Goal: Transaction & Acquisition: Book appointment/travel/reservation

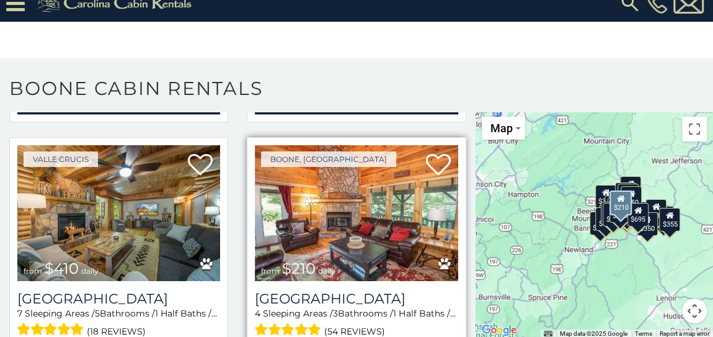
scroll to position [3325, 0]
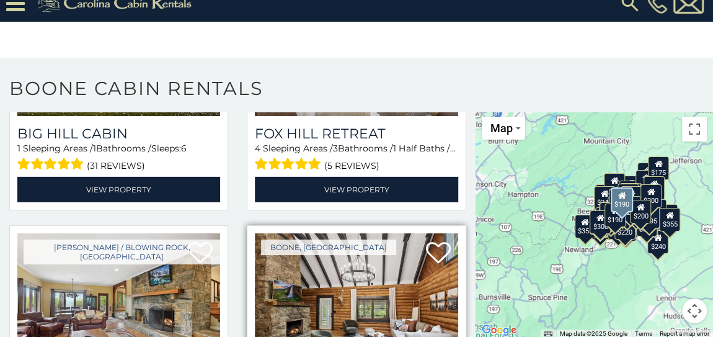
scroll to position [9073, 0]
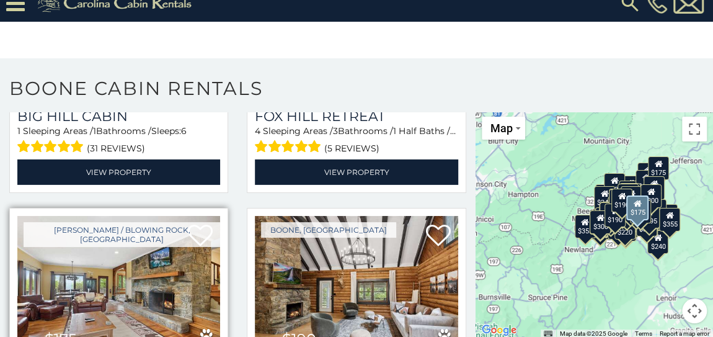
click at [137, 216] on img at bounding box center [118, 284] width 203 height 136
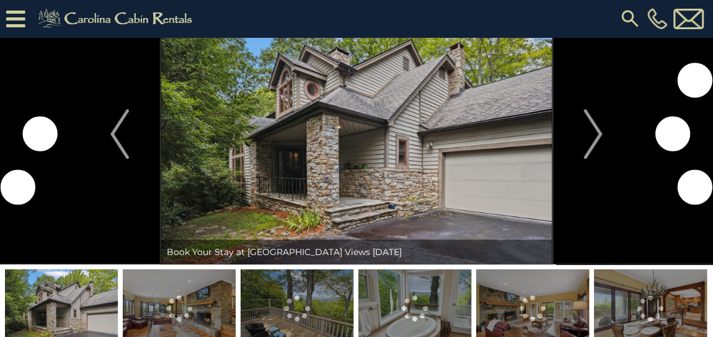
scroll to position [56, 0]
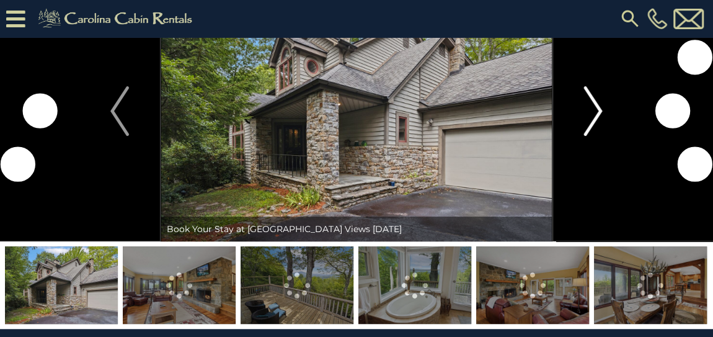
click at [603, 111] on button "Next" at bounding box center [592, 111] width 81 height 260
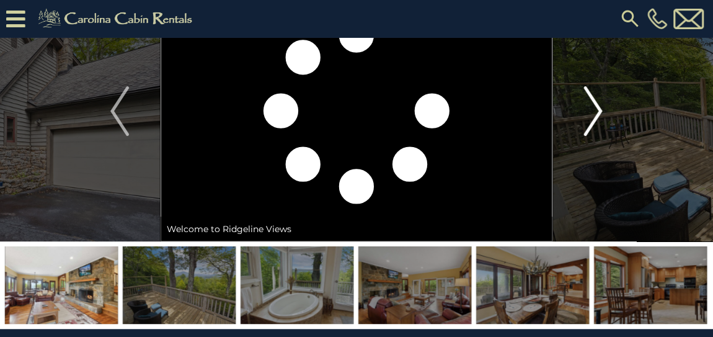
click at [599, 111] on img "Next" at bounding box center [593, 111] width 19 height 50
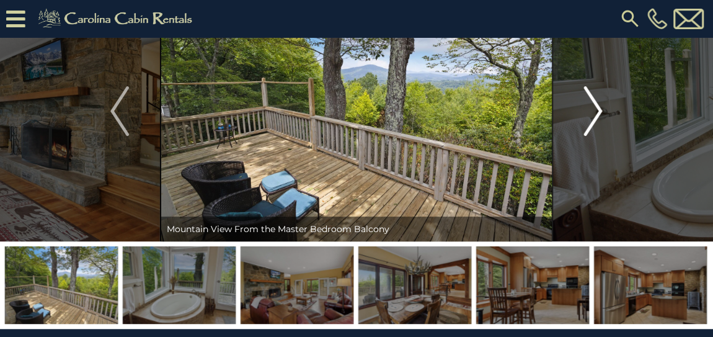
click at [599, 111] on img "Next" at bounding box center [593, 111] width 19 height 50
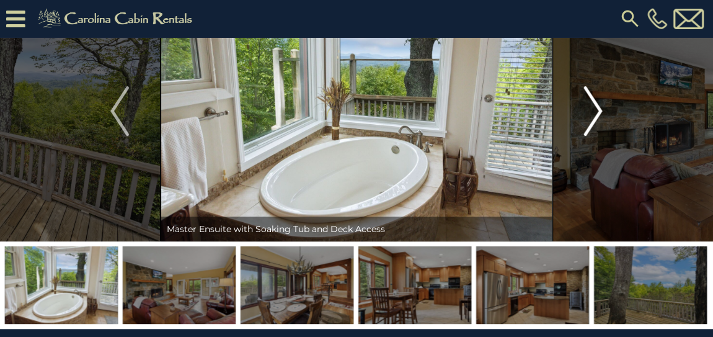
click at [599, 111] on img "Next" at bounding box center [593, 111] width 19 height 50
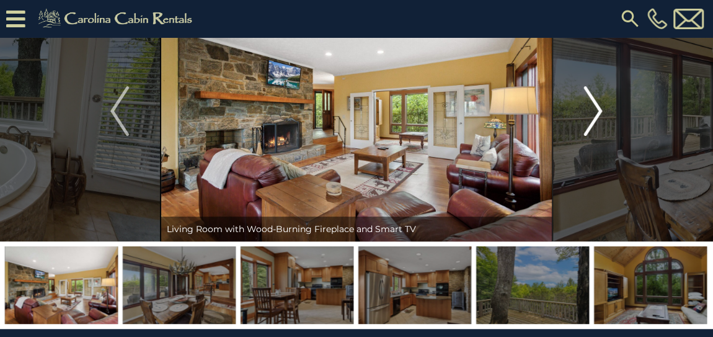
click at [599, 111] on img "Next" at bounding box center [593, 111] width 19 height 50
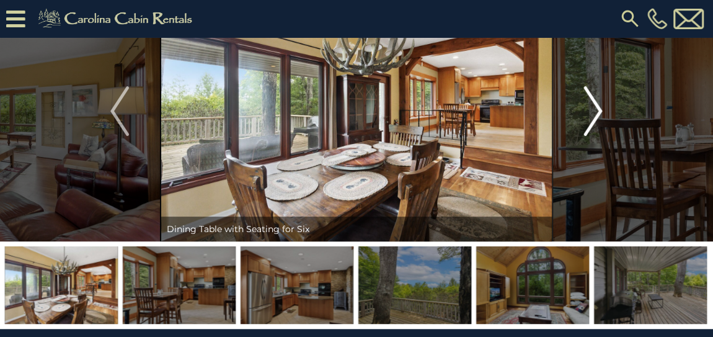
click at [599, 111] on img "Next" at bounding box center [593, 111] width 19 height 50
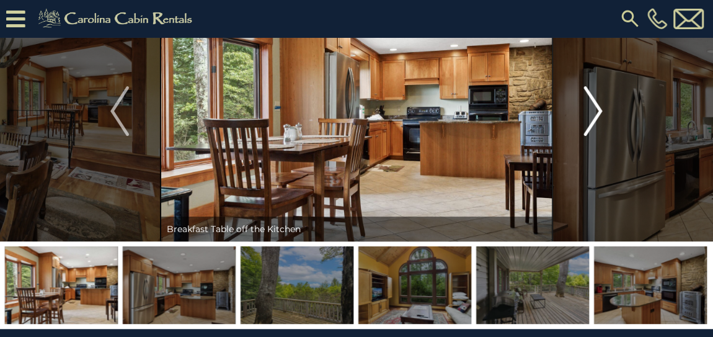
click at [599, 111] on img "Next" at bounding box center [593, 111] width 19 height 50
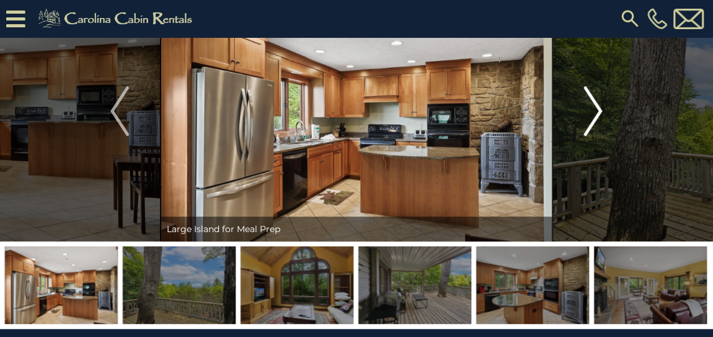
click at [599, 111] on img "Next" at bounding box center [593, 111] width 19 height 50
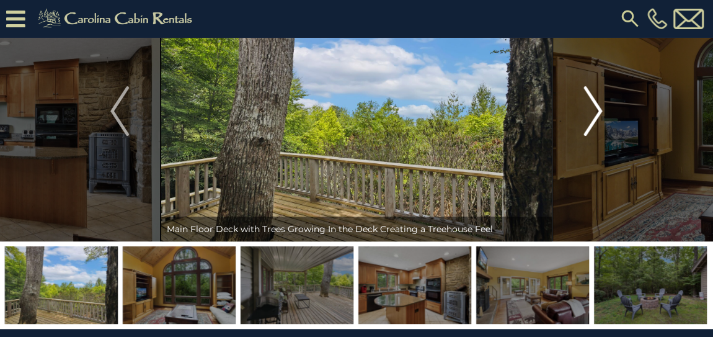
click at [599, 111] on img "Next" at bounding box center [593, 111] width 19 height 50
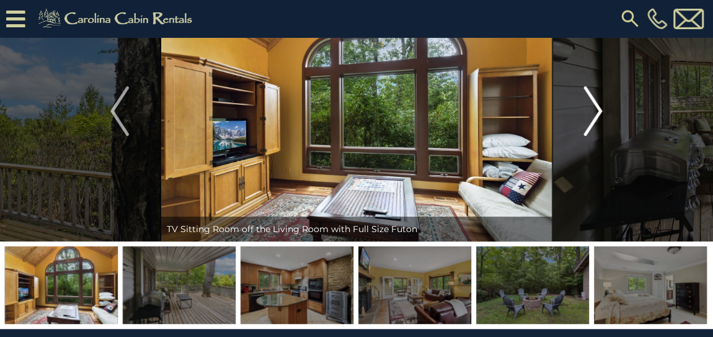
click at [599, 111] on img "Next" at bounding box center [593, 111] width 19 height 50
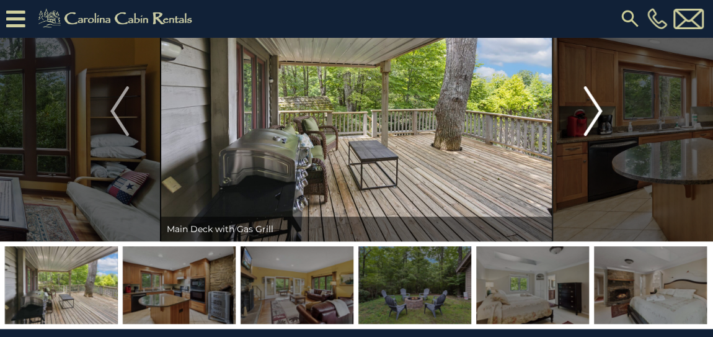
click at [603, 104] on button "Next" at bounding box center [592, 111] width 81 height 260
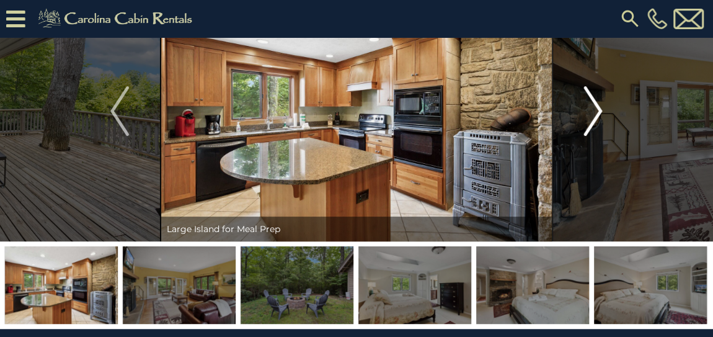
click at [604, 104] on button "Next" at bounding box center [592, 111] width 81 height 260
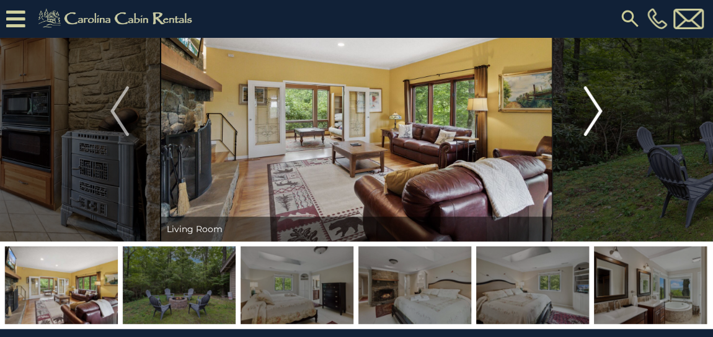
click at [604, 104] on button "Next" at bounding box center [592, 111] width 81 height 260
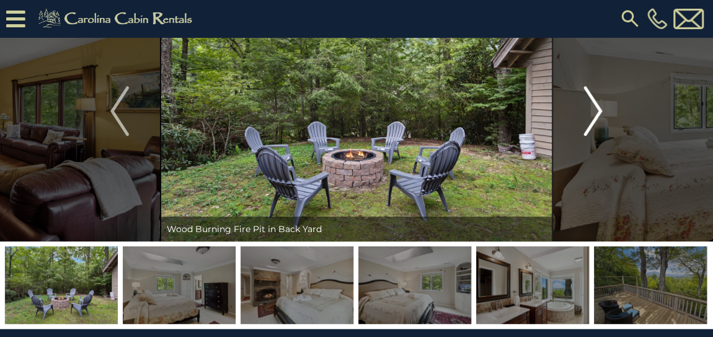
click at [604, 104] on button "Next" at bounding box center [592, 111] width 81 height 260
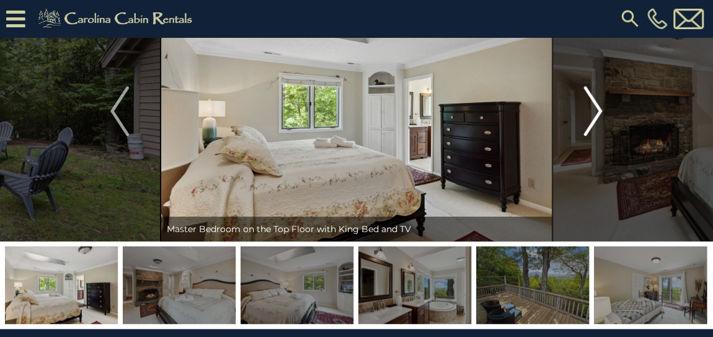
click at [604, 104] on button "Next" at bounding box center [592, 111] width 81 height 260
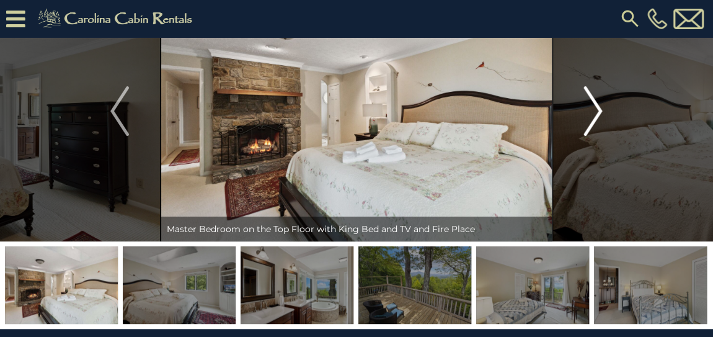
click at [604, 104] on button "Next" at bounding box center [592, 111] width 81 height 260
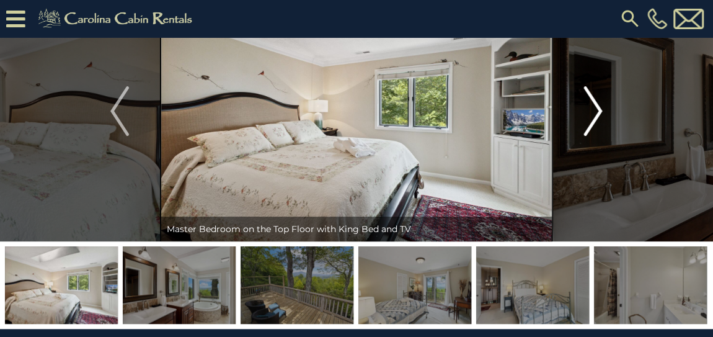
click at [604, 104] on button "Next" at bounding box center [592, 111] width 81 height 260
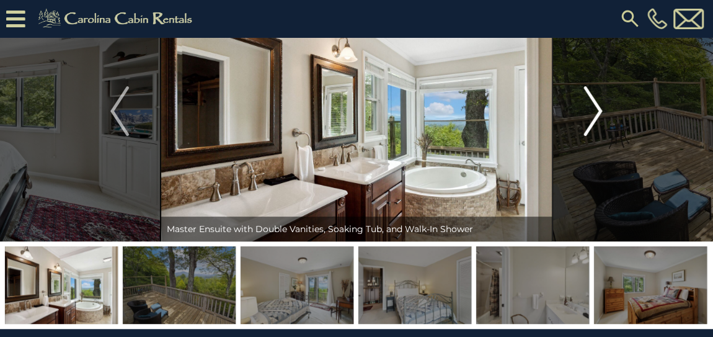
click at [604, 104] on button "Next" at bounding box center [592, 111] width 81 height 260
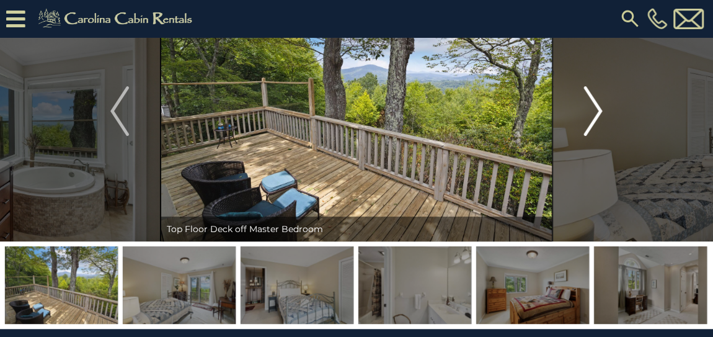
click at [604, 104] on button "Next" at bounding box center [592, 111] width 81 height 260
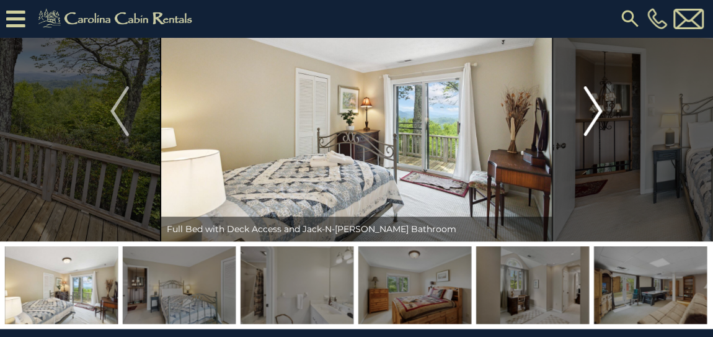
click at [603, 104] on button "Next" at bounding box center [592, 111] width 81 height 260
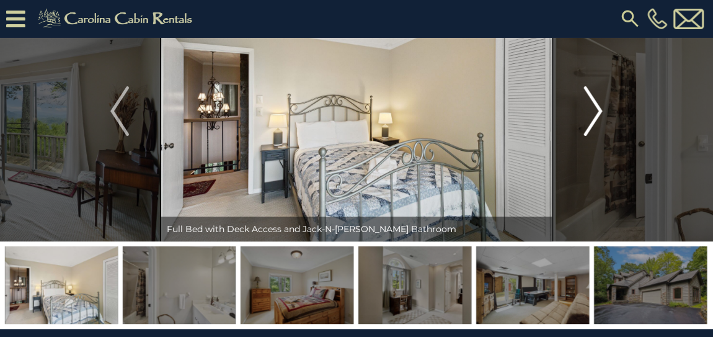
click at [603, 104] on button "Next" at bounding box center [592, 111] width 81 height 260
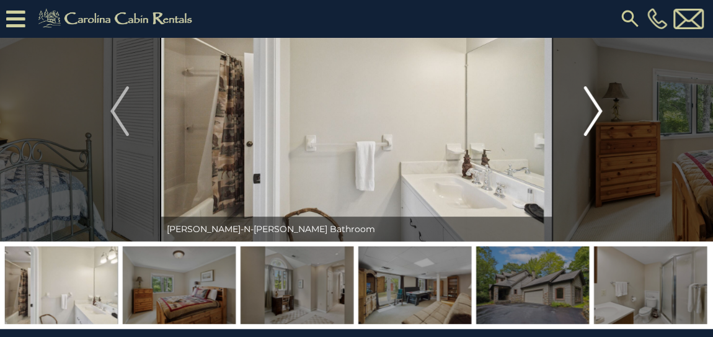
click at [601, 104] on img "Next" at bounding box center [593, 111] width 19 height 50
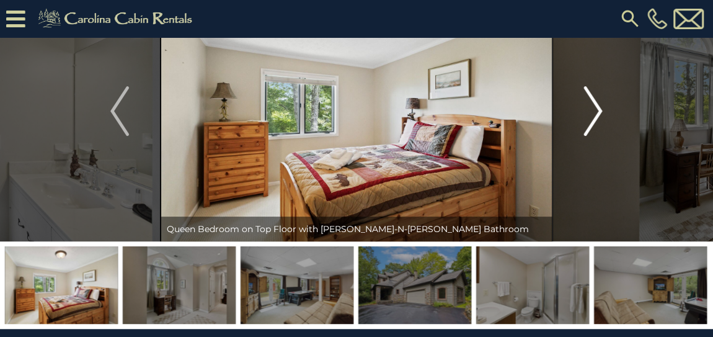
click at [600, 104] on img "Next" at bounding box center [593, 111] width 19 height 50
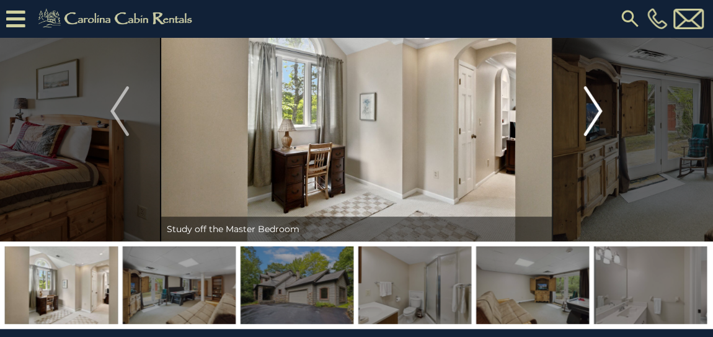
click at [599, 104] on img "Next" at bounding box center [593, 111] width 19 height 50
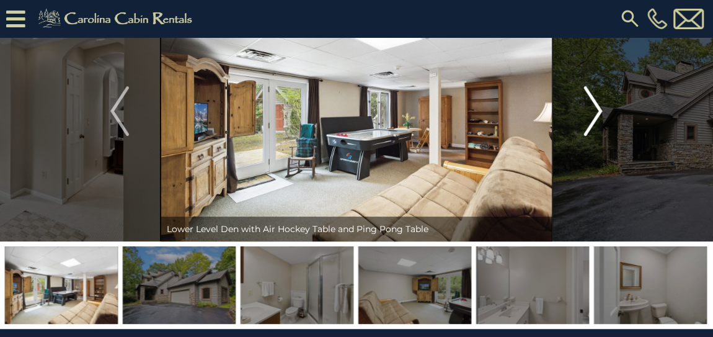
click at [598, 104] on img "Next" at bounding box center [593, 111] width 19 height 50
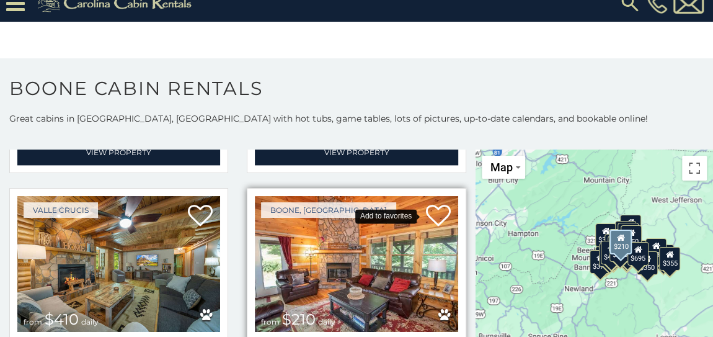
scroll to position [3325, 0]
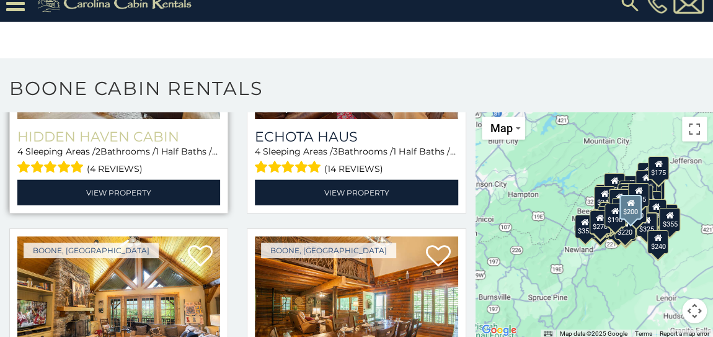
scroll to position [8556, 0]
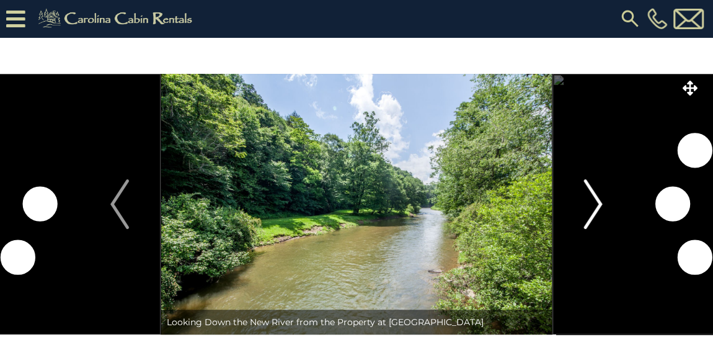
click at [596, 200] on img "Next" at bounding box center [593, 204] width 19 height 50
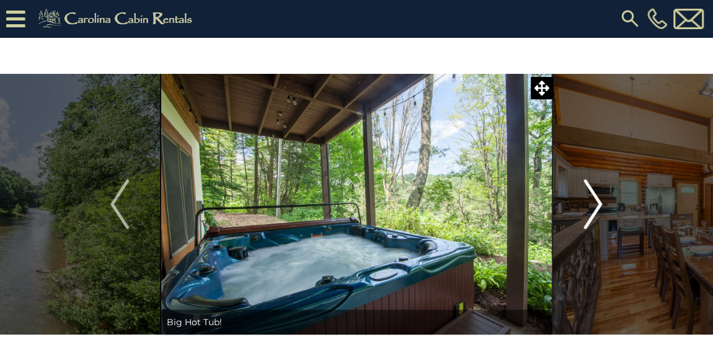
click at [599, 202] on img "Next" at bounding box center [593, 204] width 19 height 50
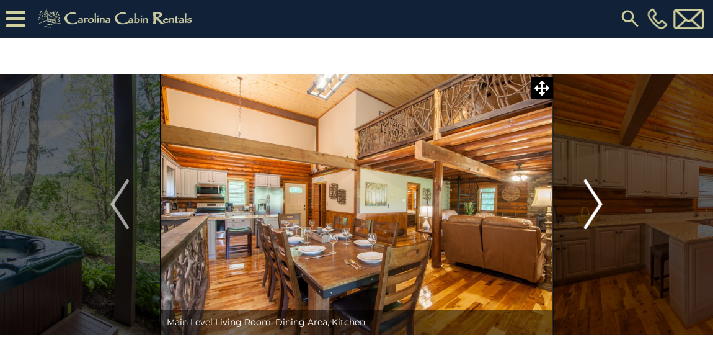
click at [597, 201] on img "Next" at bounding box center [593, 204] width 19 height 50
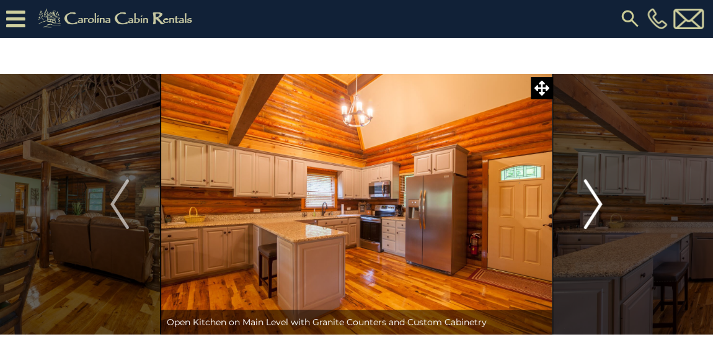
click at [583, 205] on button "Next" at bounding box center [592, 204] width 81 height 260
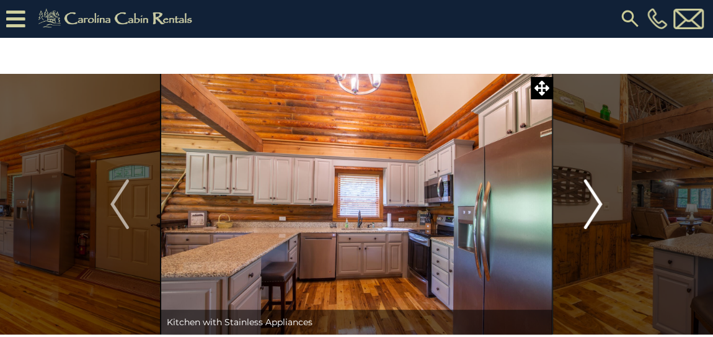
click at [581, 205] on button "Next" at bounding box center [592, 204] width 81 height 260
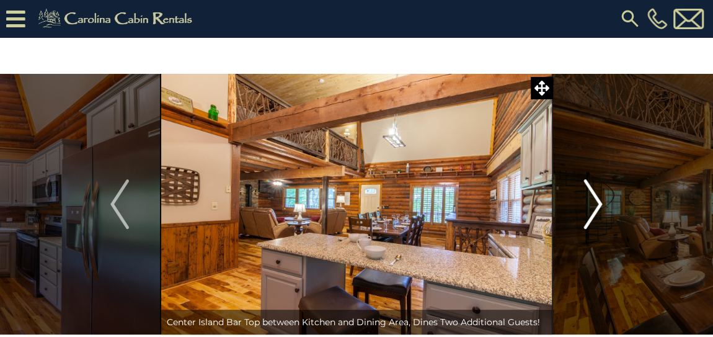
click at [581, 205] on button "Next" at bounding box center [592, 204] width 81 height 260
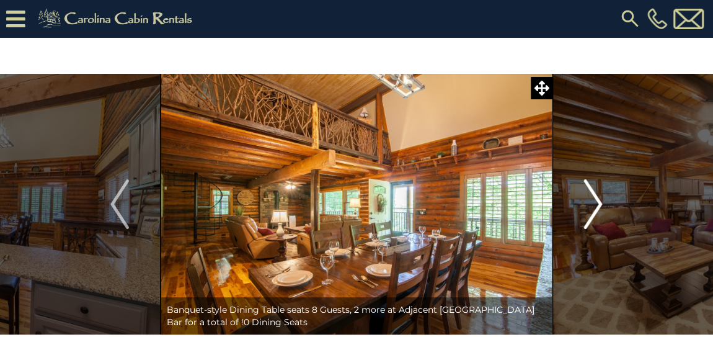
click at [580, 205] on button "Next" at bounding box center [592, 204] width 81 height 260
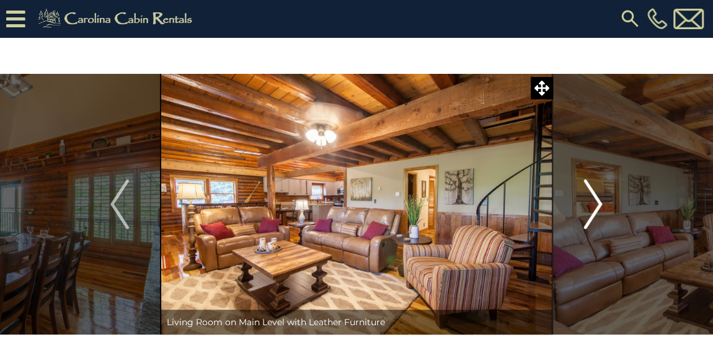
click at [580, 205] on button "Next" at bounding box center [592, 204] width 81 height 260
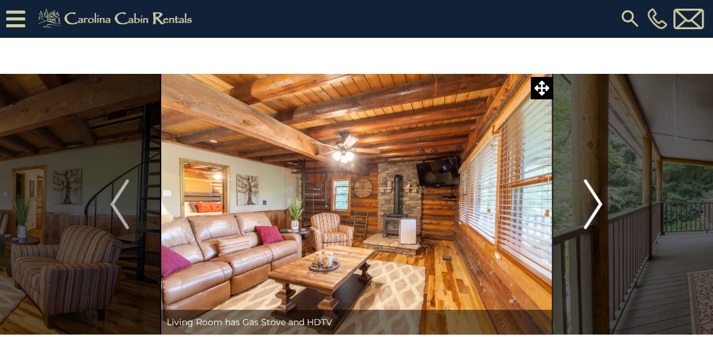
click at [579, 205] on button "Next" at bounding box center [592, 204] width 81 height 260
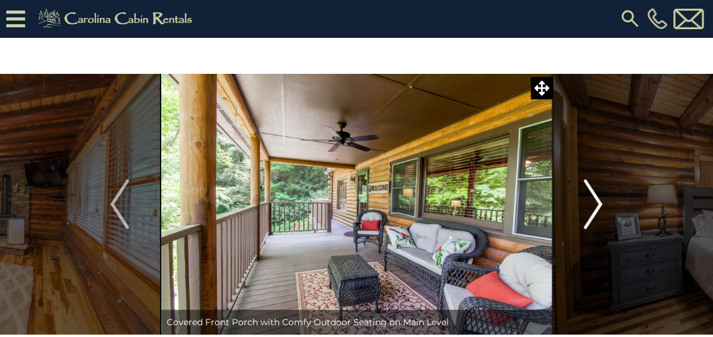
click at [576, 205] on button "Next" at bounding box center [592, 204] width 81 height 260
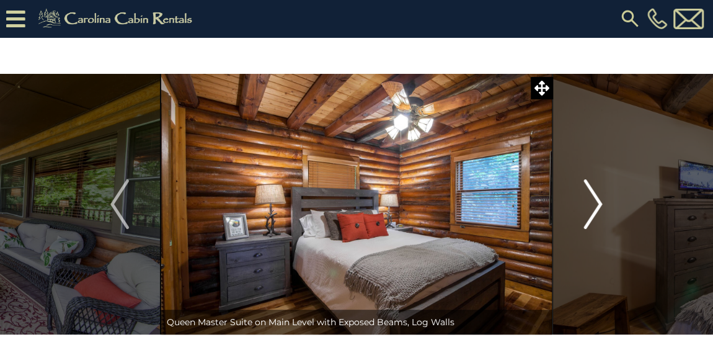
click at [576, 205] on button "Next" at bounding box center [592, 204] width 81 height 260
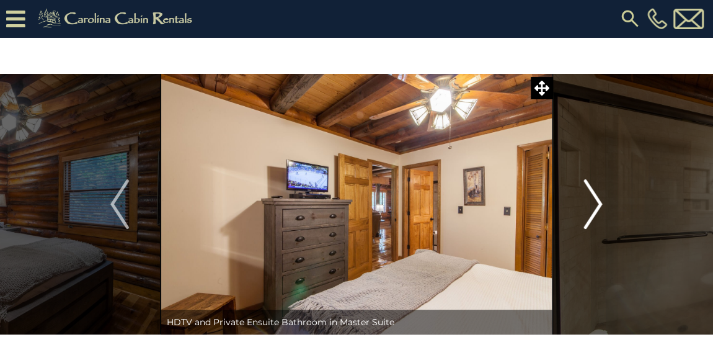
click at [576, 205] on button "Next" at bounding box center [592, 204] width 81 height 260
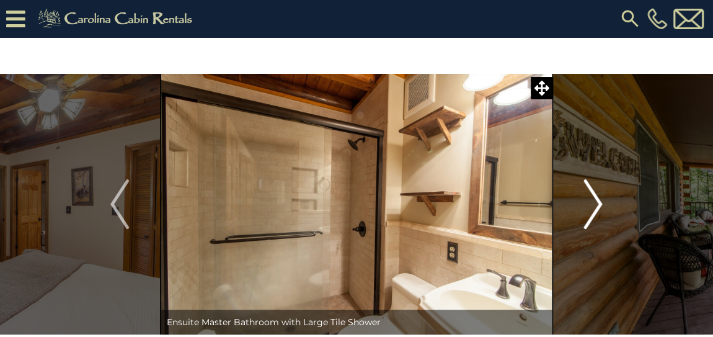
click at [576, 205] on button "Next" at bounding box center [592, 204] width 81 height 260
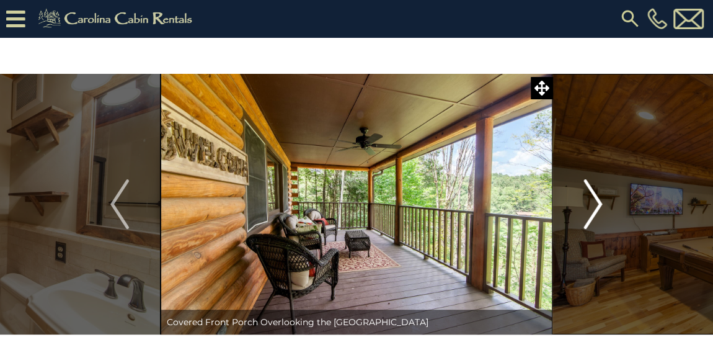
click at [576, 205] on button "Next" at bounding box center [592, 204] width 81 height 260
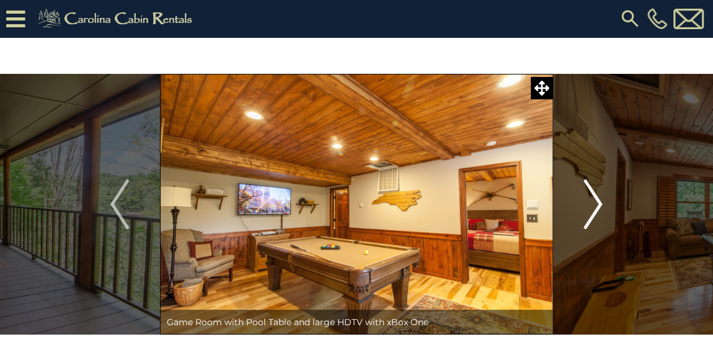
click at [574, 205] on button "Next" at bounding box center [592, 204] width 81 height 260
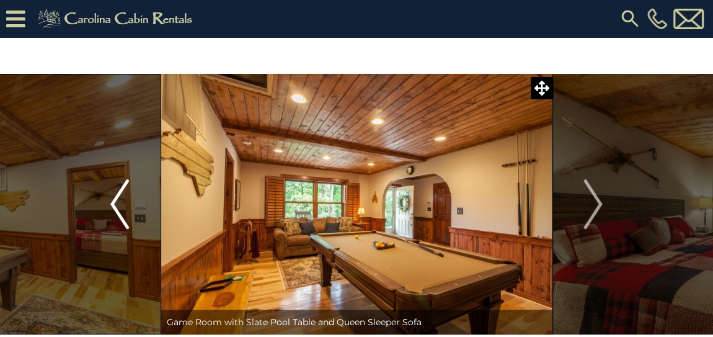
click at [118, 198] on img "Previous" at bounding box center [119, 204] width 19 height 50
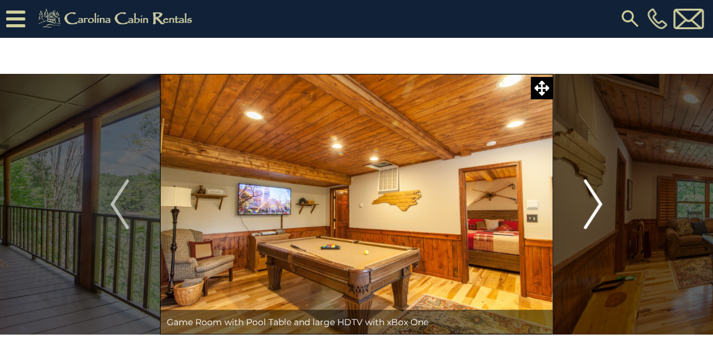
click at [598, 205] on img "Next" at bounding box center [593, 204] width 19 height 50
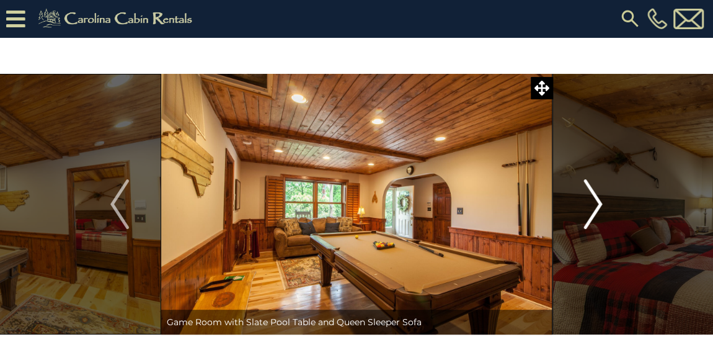
click at [597, 201] on img "Next" at bounding box center [593, 204] width 19 height 50
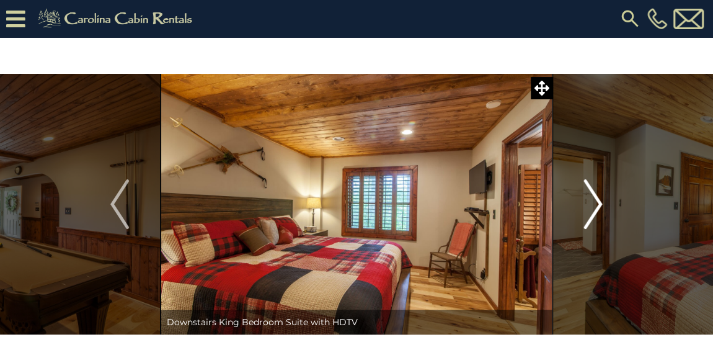
click at [598, 201] on img "Next" at bounding box center [593, 204] width 19 height 50
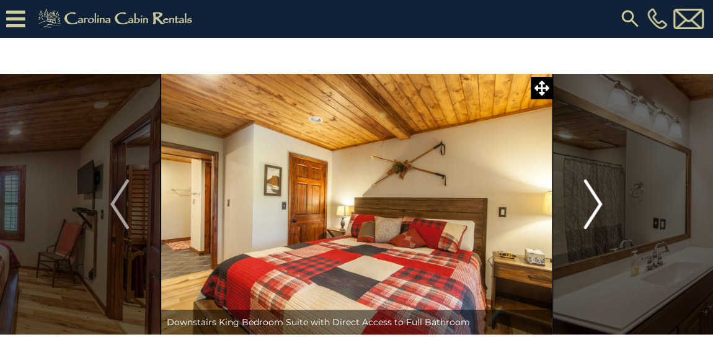
click at [599, 201] on img "Next" at bounding box center [593, 204] width 19 height 50
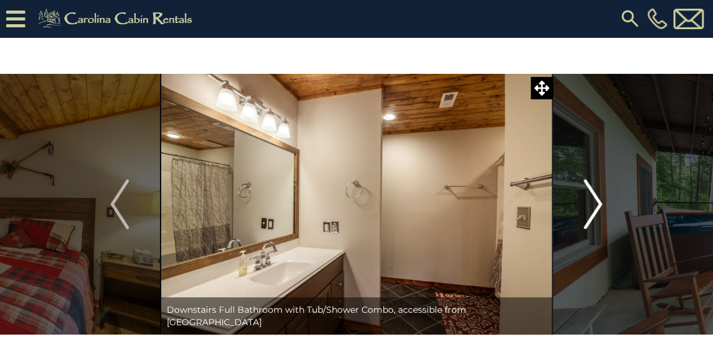
click at [599, 201] on img "Next" at bounding box center [593, 204] width 19 height 50
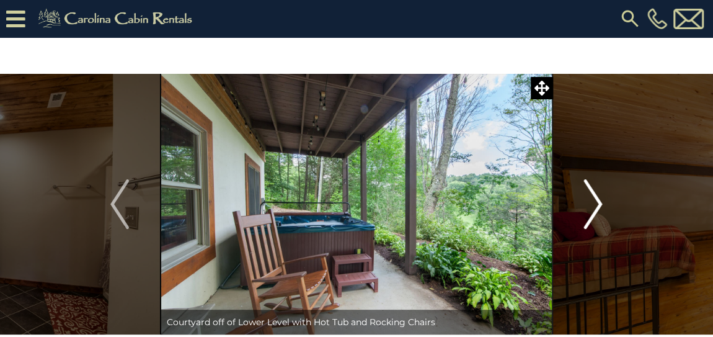
click at [599, 201] on img "Next" at bounding box center [593, 204] width 19 height 50
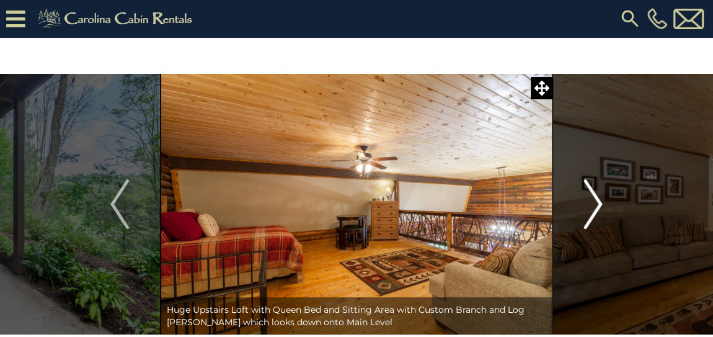
click at [601, 200] on img "Next" at bounding box center [593, 204] width 19 height 50
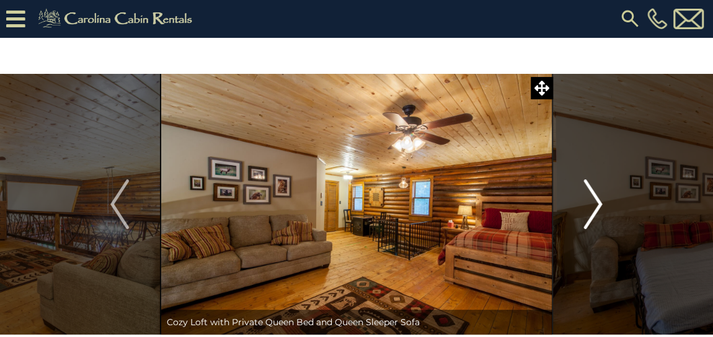
click at [601, 201] on img "Next" at bounding box center [593, 204] width 19 height 50
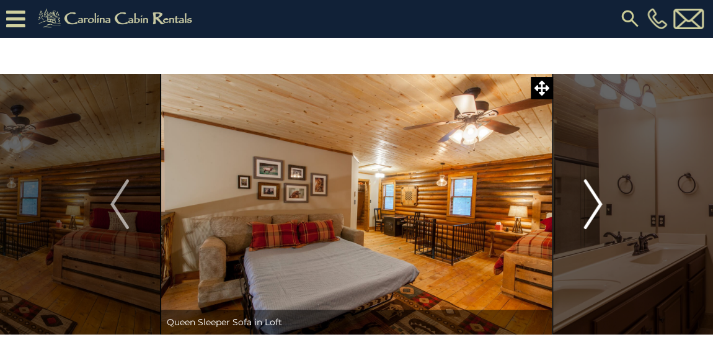
click at [603, 200] on button "Next" at bounding box center [592, 204] width 81 height 260
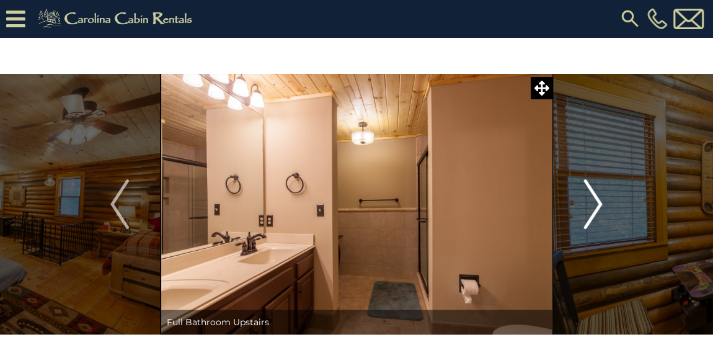
click at [604, 200] on button "Next" at bounding box center [592, 204] width 81 height 260
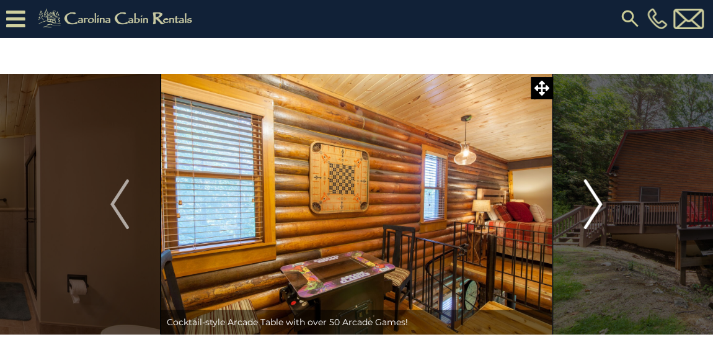
click at [604, 200] on button "Next" at bounding box center [592, 204] width 81 height 260
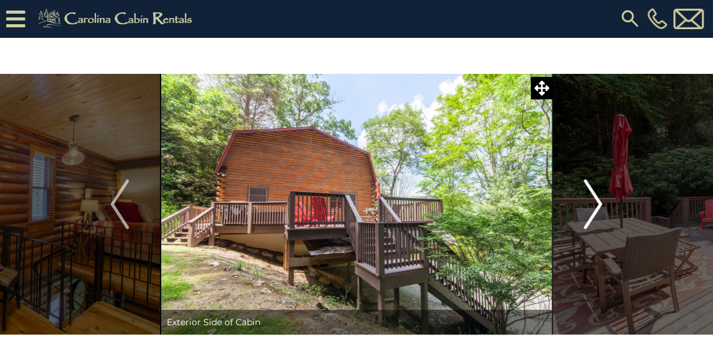
click at [604, 200] on button "Next" at bounding box center [592, 204] width 81 height 260
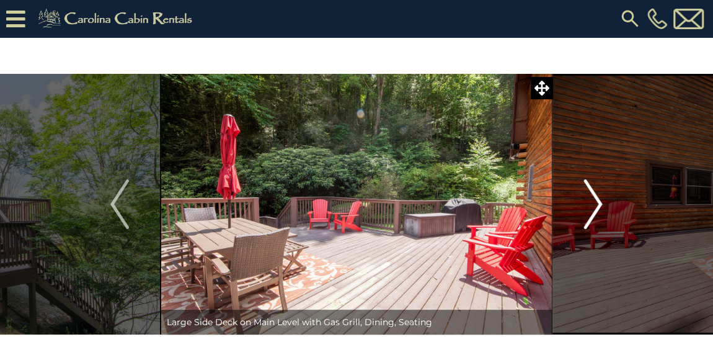
click at [605, 200] on button "Next" at bounding box center [592, 204] width 81 height 260
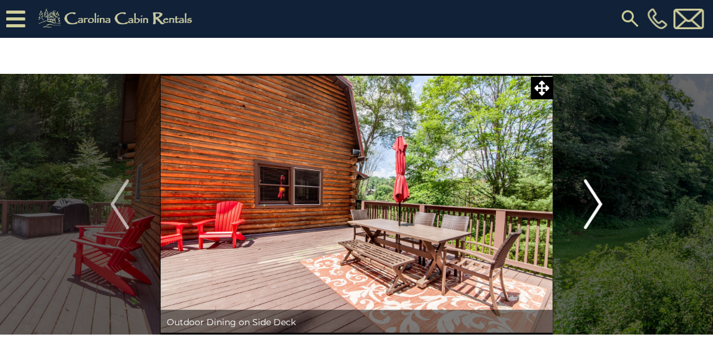
click at [605, 201] on button "Next" at bounding box center [592, 204] width 81 height 260
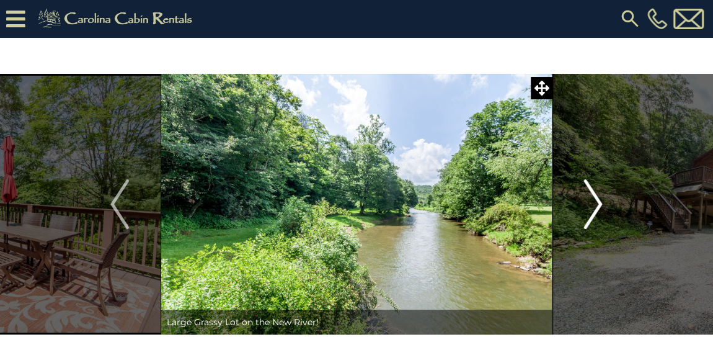
click at [598, 202] on img "Next" at bounding box center [593, 204] width 19 height 50
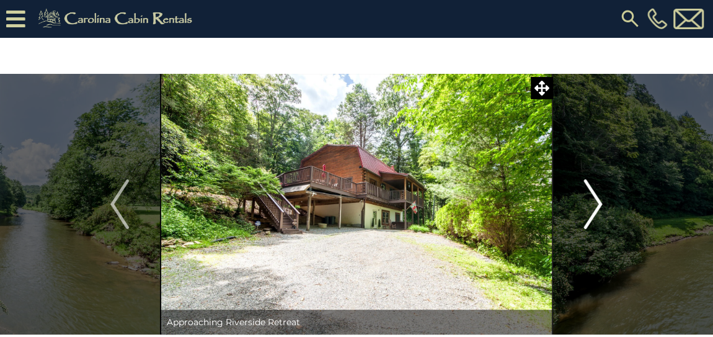
click at [594, 200] on img "Next" at bounding box center [593, 204] width 19 height 50
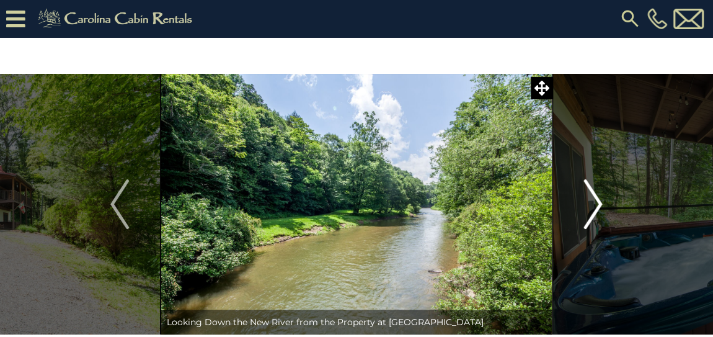
click at [593, 200] on img "Next" at bounding box center [593, 204] width 19 height 50
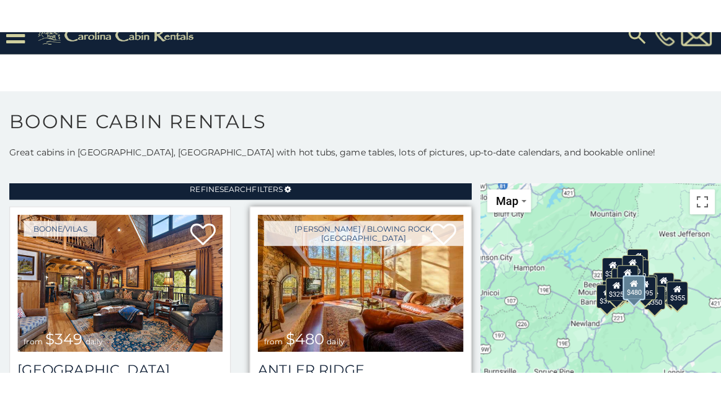
scroll to position [56, 0]
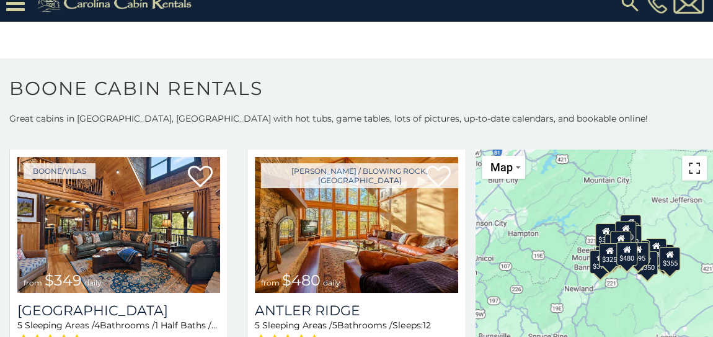
click at [690, 170] on button "Toggle fullscreen view" at bounding box center [694, 168] width 25 height 25
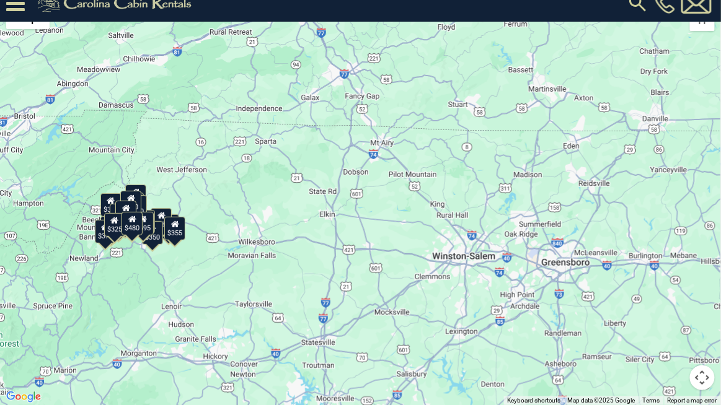
drag, startPoint x: 480, startPoint y: 177, endPoint x: 237, endPoint y: 224, distance: 247.4
click at [219, 208] on div "$349 $480 $525 $315 $355 $675 $635 $930 $400 $451 $330 $400 $485 $460 $395 $255…" at bounding box center [360, 202] width 721 height 405
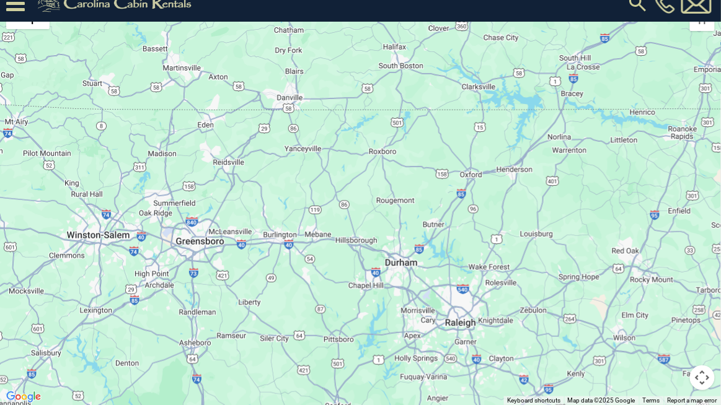
drag, startPoint x: 470, startPoint y: 237, endPoint x: 103, endPoint y: 217, distance: 367.6
click at [103, 217] on div "$349 $480 $525 $315 $355 $675 $635 $930 $400 $451 $330 $400 $485 $460 $395 $255…" at bounding box center [360, 202] width 721 height 405
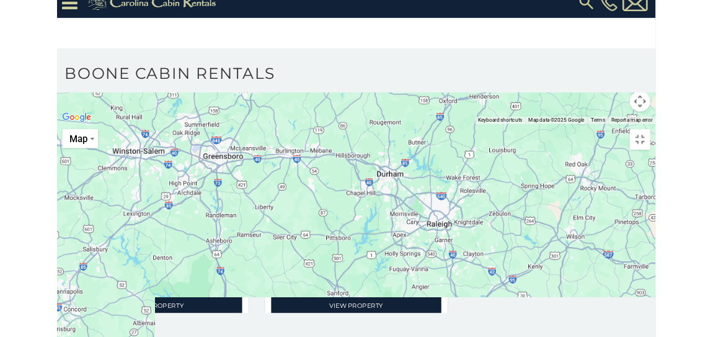
scroll to position [0, 0]
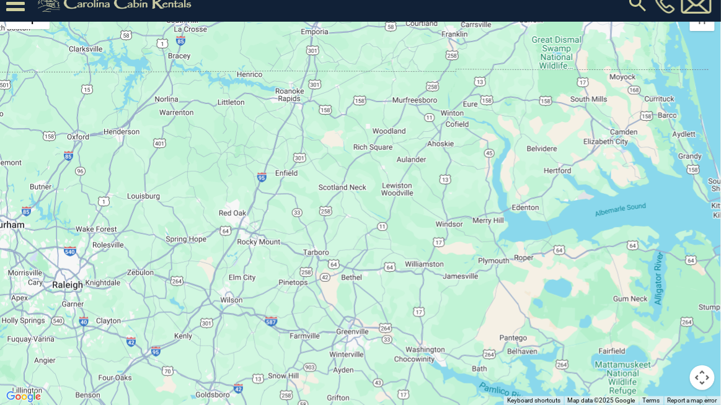
drag, startPoint x: 553, startPoint y: 245, endPoint x: 158, endPoint y: 208, distance: 396.7
click at [158, 208] on div at bounding box center [360, 202] width 721 height 405
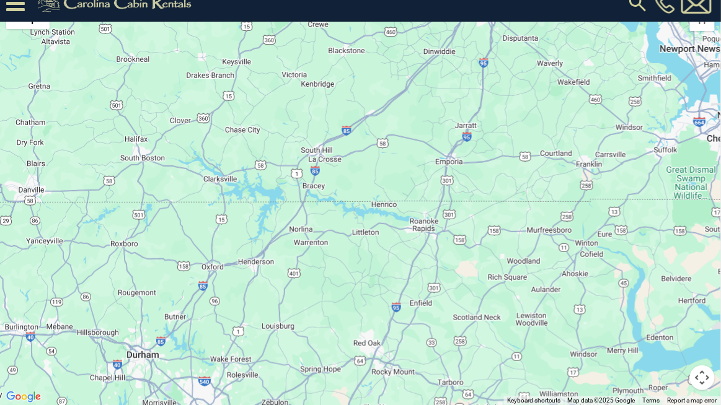
drag, startPoint x: 247, startPoint y: 206, endPoint x: 383, endPoint y: 337, distance: 189.0
click at [383, 336] on div at bounding box center [360, 202] width 721 height 405
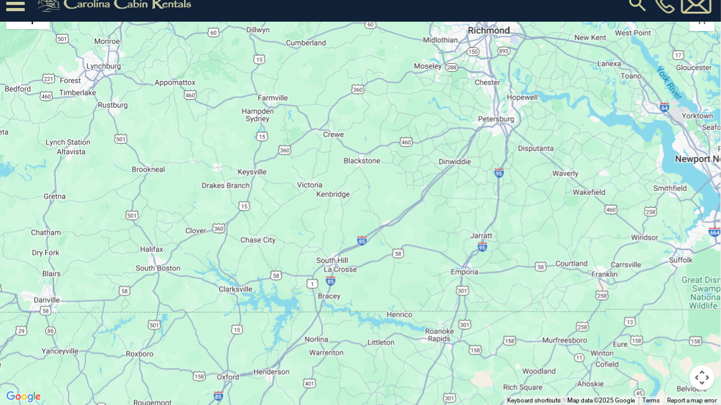
drag, startPoint x: 302, startPoint y: 166, endPoint x: 319, endPoint y: 280, distance: 114.8
click at [319, 280] on div at bounding box center [360, 202] width 721 height 405
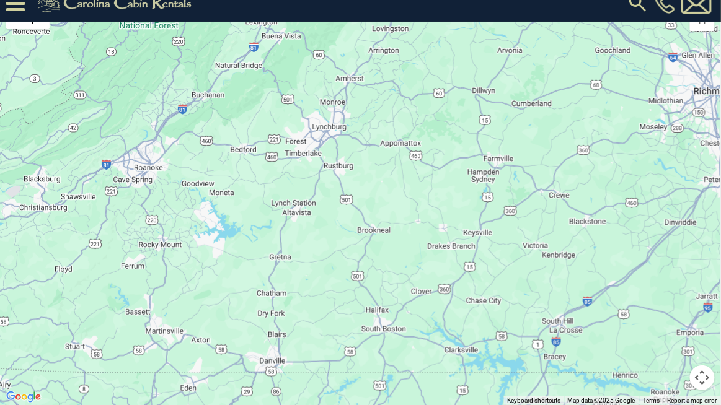
drag, startPoint x: 359, startPoint y: 210, endPoint x: 547, endPoint y: 236, distance: 189.6
click at [547, 236] on div at bounding box center [360, 202] width 721 height 405
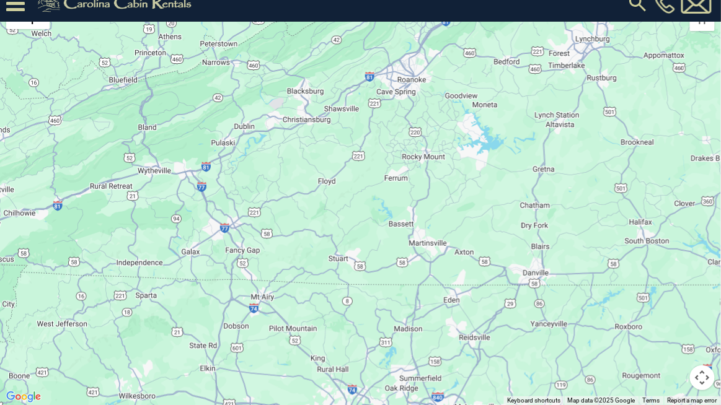
drag, startPoint x: 256, startPoint y: 280, endPoint x: 485, endPoint y: 190, distance: 246.4
click at [485, 190] on div at bounding box center [360, 202] width 721 height 405
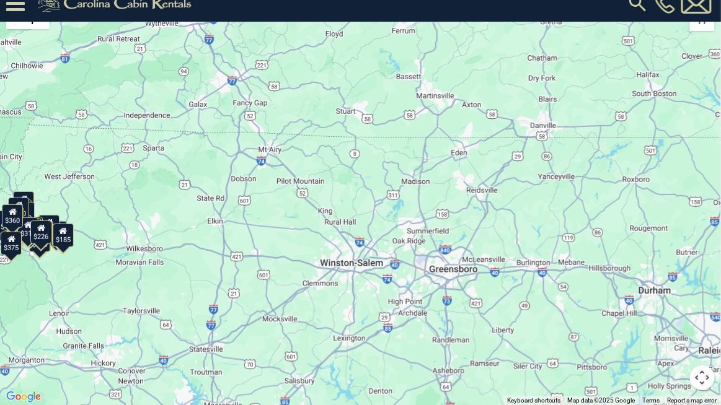
drag, startPoint x: 290, startPoint y: 303, endPoint x: 295, endPoint y: 151, distance: 152.0
click at [298, 151] on div "$349 $480 $525 $315 $355 $675 $930 $451 $460 $395 $255 $565 $225 $350 $380 $250…" at bounding box center [360, 202] width 721 height 405
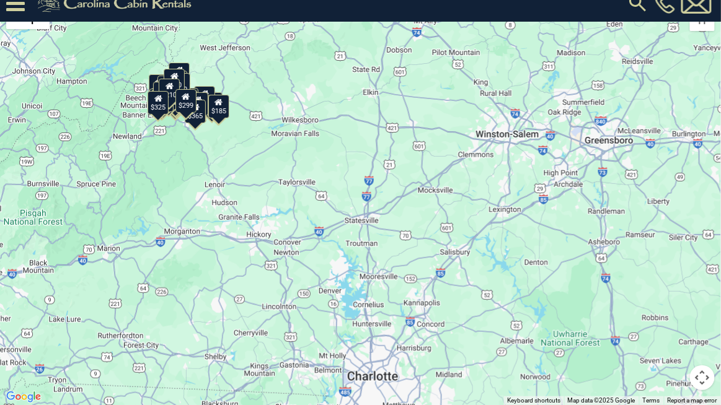
drag, startPoint x: 288, startPoint y: 276, endPoint x: 430, endPoint y: 146, distance: 192.6
click at [431, 149] on div "$349 $480 $525 $315 $355 $675 $635 $930 $451 $400 $485 $460 $395 $255 $565 $225…" at bounding box center [360, 202] width 721 height 405
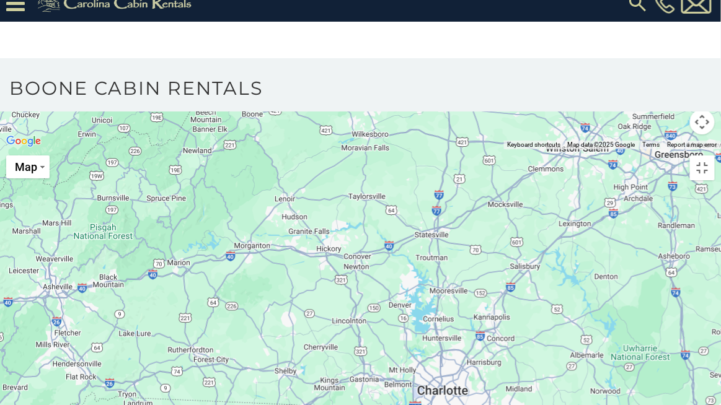
drag, startPoint x: 303, startPoint y: 216, endPoint x: 364, endPoint y: 277, distance: 86.4
click at [364, 149] on div at bounding box center [360, 149] width 721 height 0
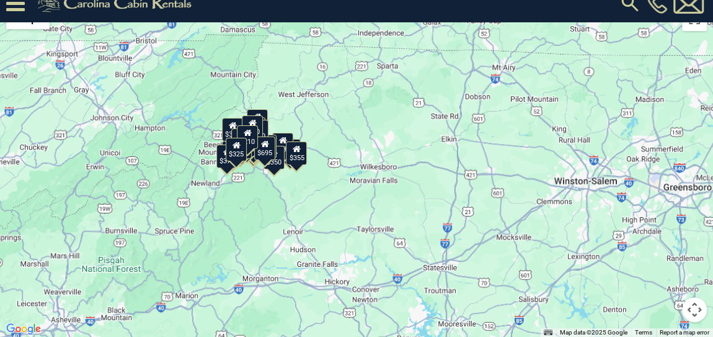
scroll to position [39, 0]
